Goal: Task Accomplishment & Management: Manage account settings

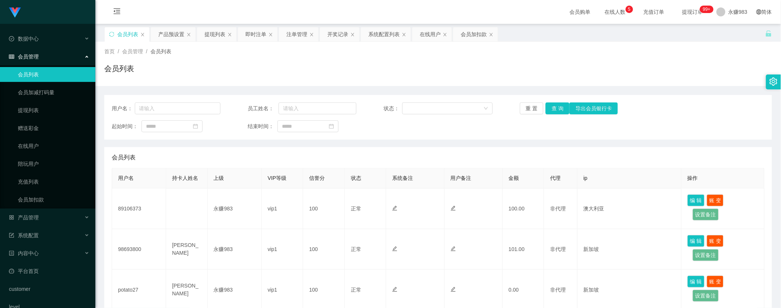
scroll to position [124, 0]
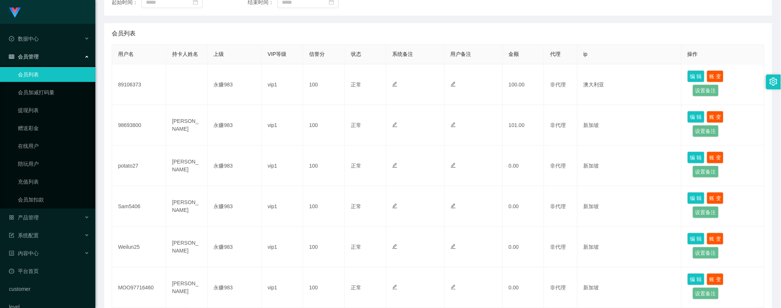
click at [58, 225] on li "产品管理 开奖记录 产品列表 产品预设置 注单管理 即时注单" at bounding box center [47, 218] width 95 height 16
click at [58, 221] on div "产品管理" at bounding box center [47, 217] width 95 height 15
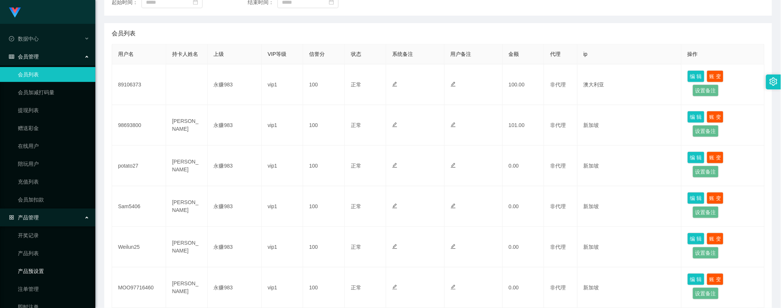
click at [58, 268] on link "产品预设置" at bounding box center [54, 271] width 72 height 15
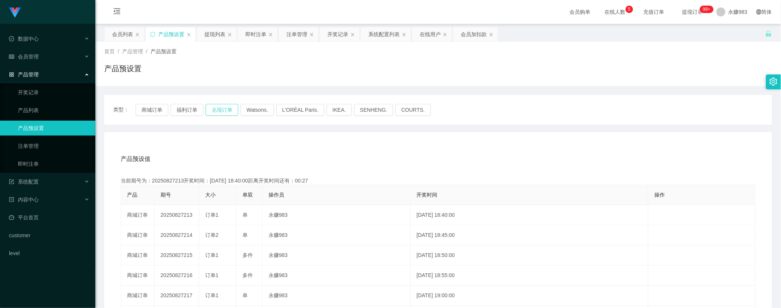
click at [221, 111] on button "兑现订单" at bounding box center [222, 110] width 33 height 12
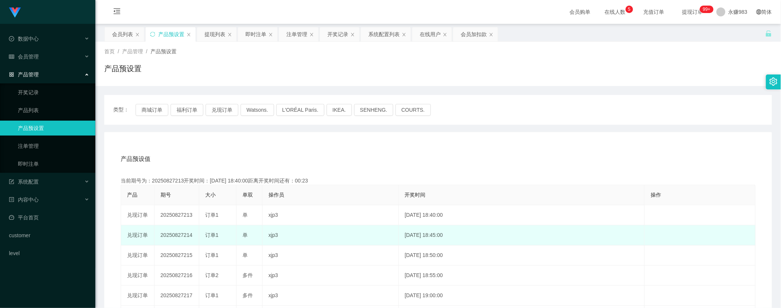
drag, startPoint x: 205, startPoint y: 235, endPoint x: 222, endPoint y: 236, distance: 17.2
click at [222, 236] on div "订单1" at bounding box center [217, 235] width 25 height 8
copy span "订单1"
drag, startPoint x: 240, startPoint y: 236, endPoint x: 248, endPoint y: 236, distance: 8.6
click at [248, 236] on td "单" at bounding box center [249, 235] width 26 height 20
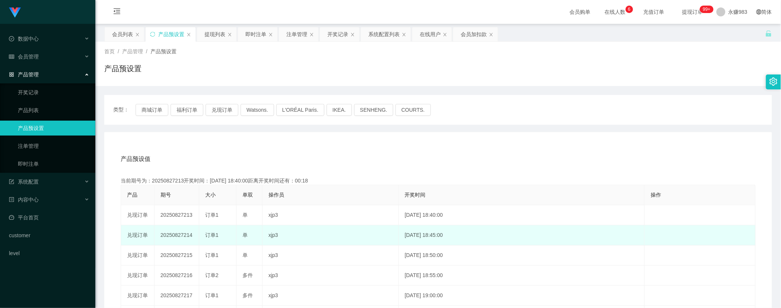
copy span "单"
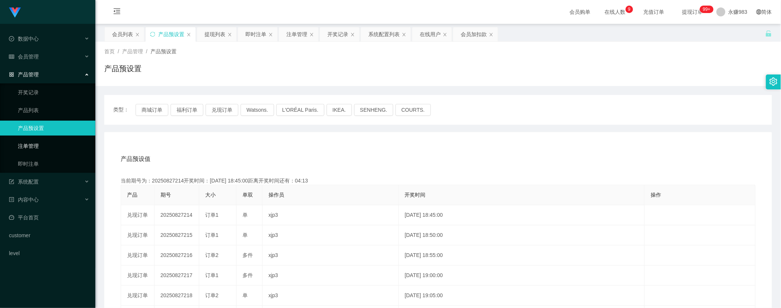
click at [30, 140] on link "注单管理" at bounding box center [54, 146] width 72 height 15
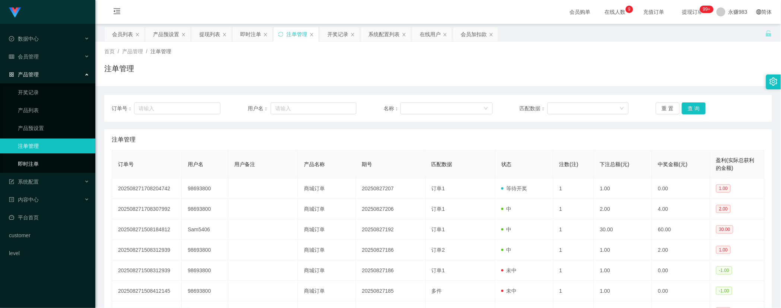
click at [38, 158] on link "即时注单" at bounding box center [54, 163] width 72 height 15
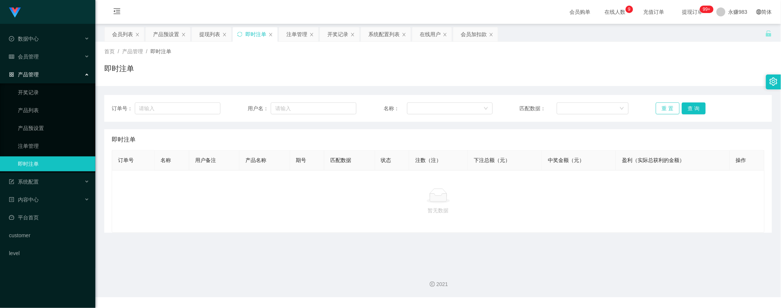
click at [665, 107] on button "重 置" at bounding box center [668, 108] width 24 height 12
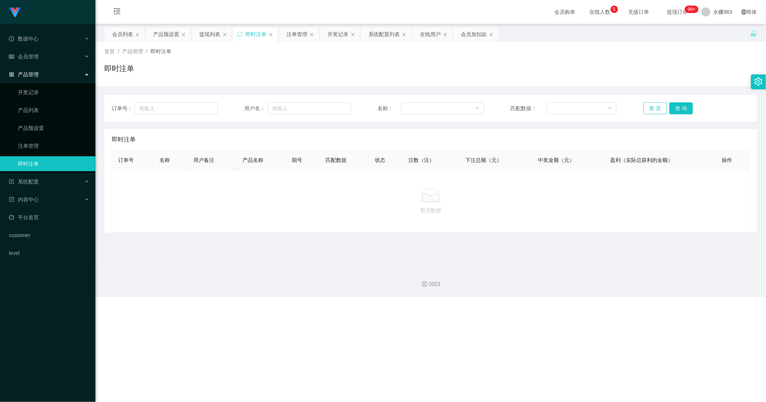
click at [647, 110] on button "重 置" at bounding box center [655, 108] width 24 height 12
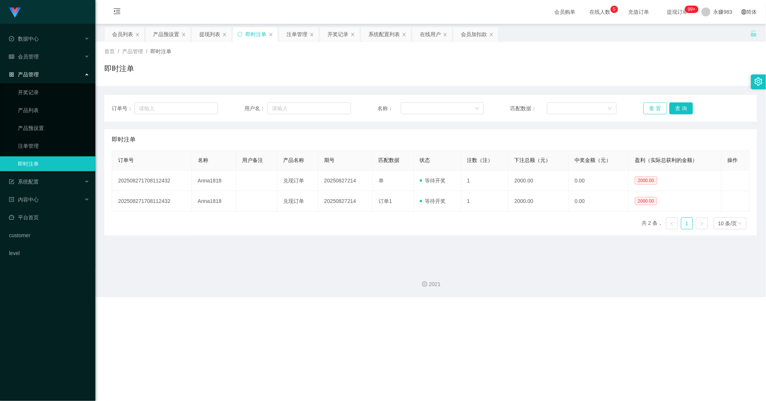
click at [658, 107] on button "重 置" at bounding box center [655, 108] width 24 height 12
click at [652, 104] on button "重 置" at bounding box center [655, 108] width 24 height 12
click at [652, 107] on button "重 置" at bounding box center [655, 108] width 24 height 12
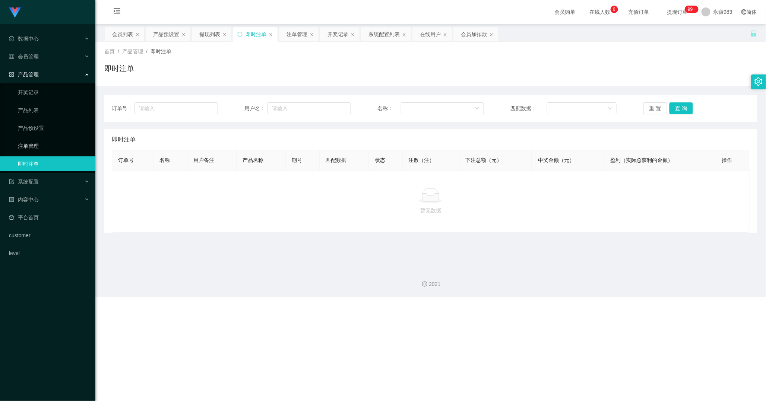
click at [57, 143] on link "注单管理" at bounding box center [54, 146] width 72 height 15
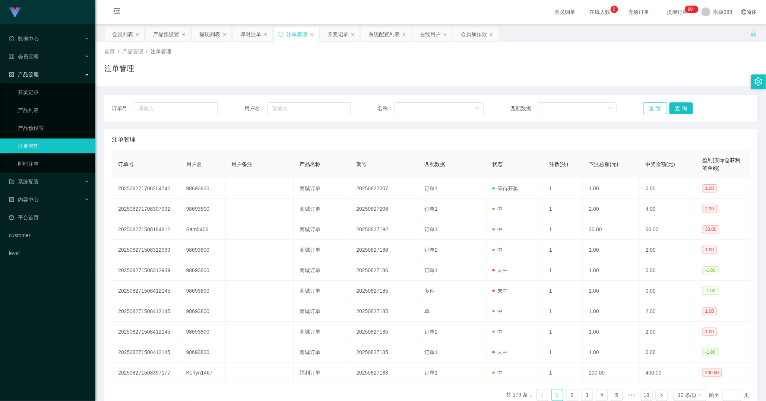
click at [654, 110] on button "重 置" at bounding box center [655, 108] width 24 height 12
click at [32, 57] on span "会员管理" at bounding box center [24, 57] width 30 height 6
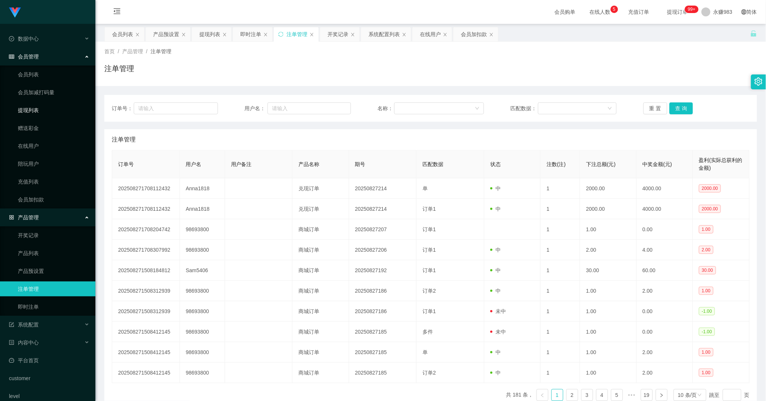
click at [29, 109] on link "提现列表" at bounding box center [54, 110] width 72 height 15
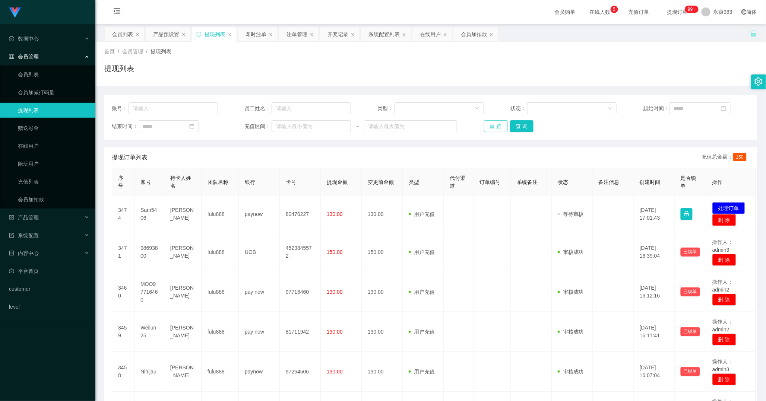
click at [484, 130] on button "重 置" at bounding box center [496, 126] width 24 height 12
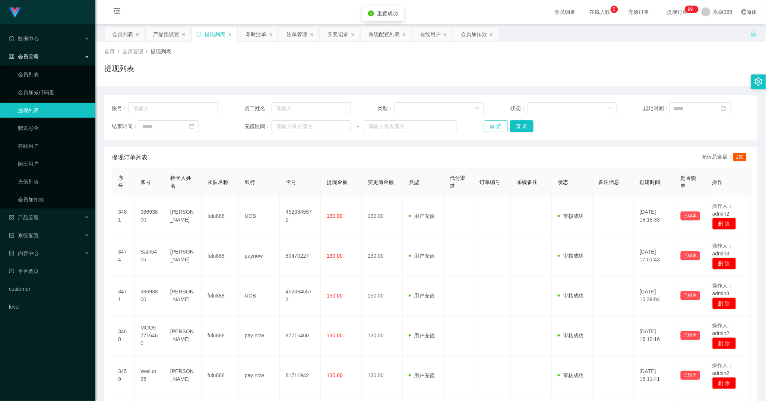
click at [486, 130] on button "重 置" at bounding box center [496, 126] width 24 height 12
